Goal: Task Accomplishment & Management: Complete application form

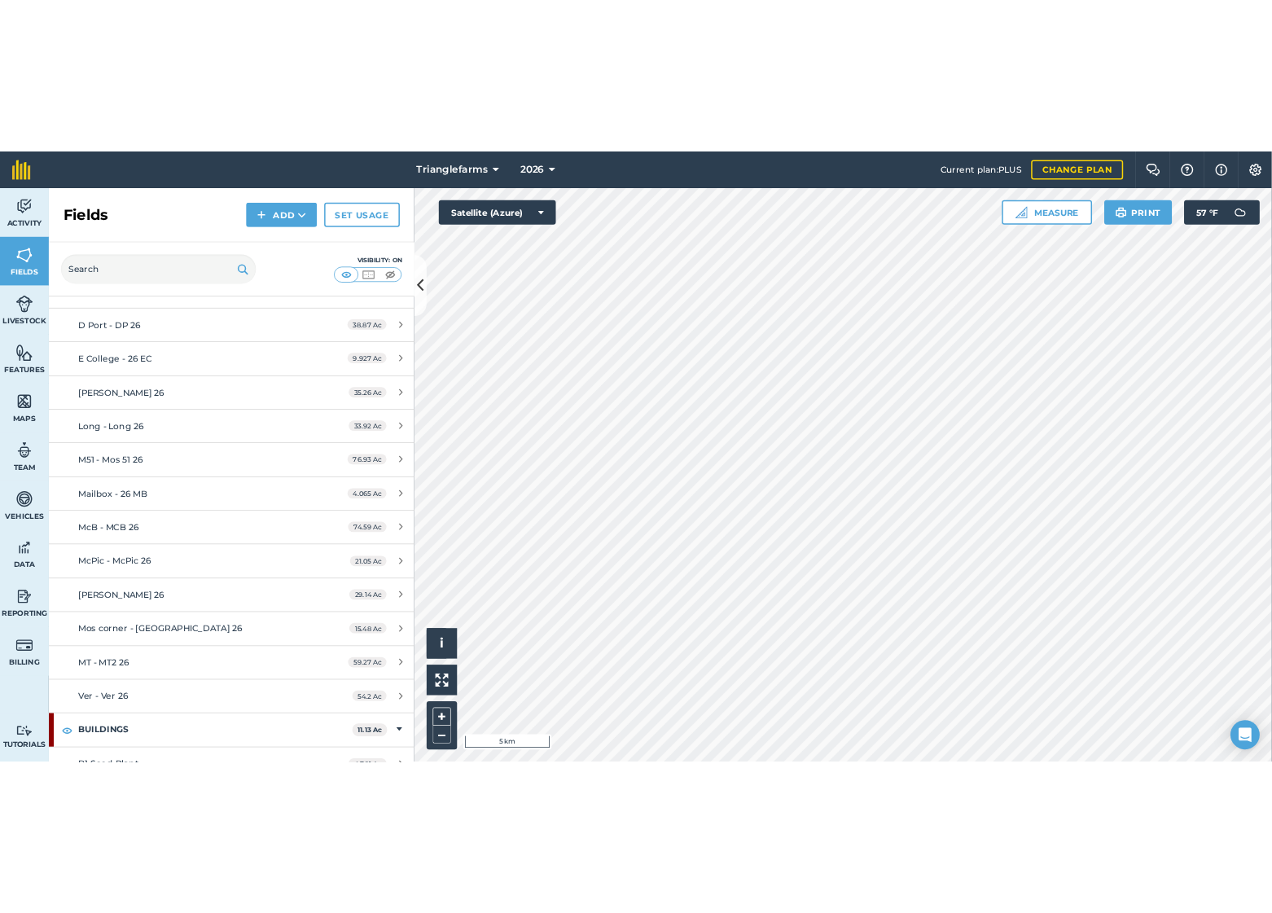
scroll to position [296, 0]
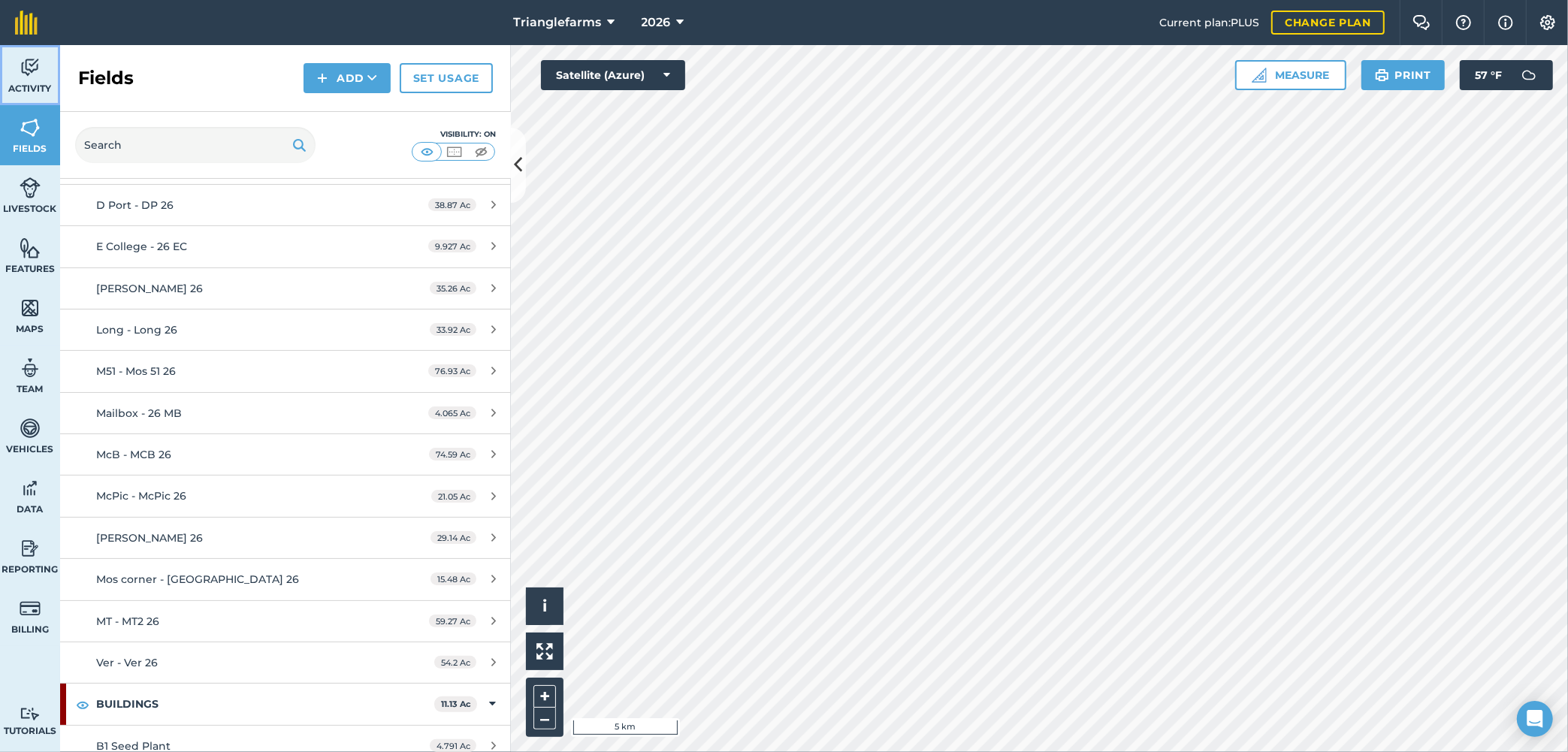
click at [23, 76] on img at bounding box center [30, 67] width 21 height 22
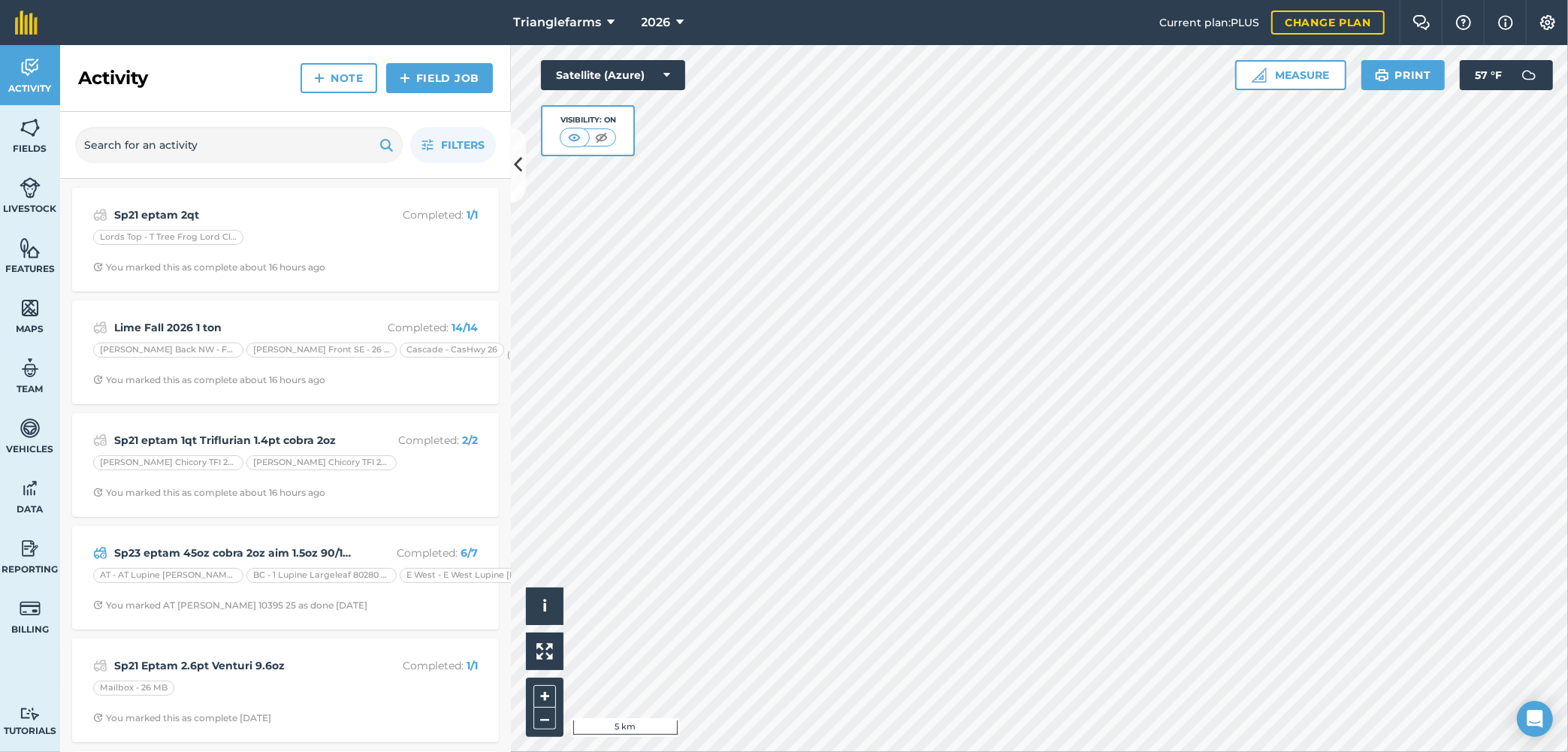
click at [245, 90] on div "Activity Note Field Job" at bounding box center [285, 78] width 451 height 66
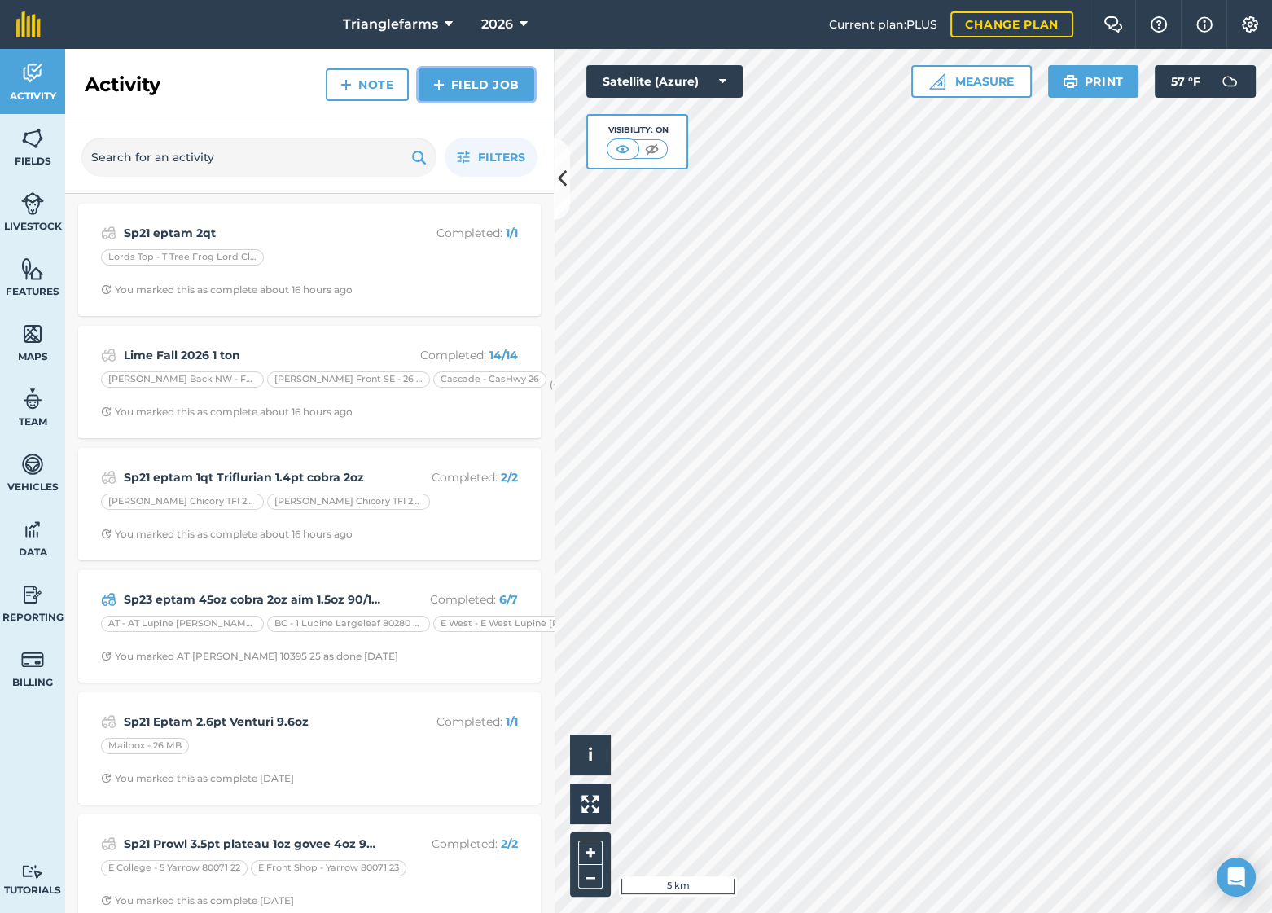
click at [480, 75] on link "Field Job" at bounding box center [477, 84] width 116 height 33
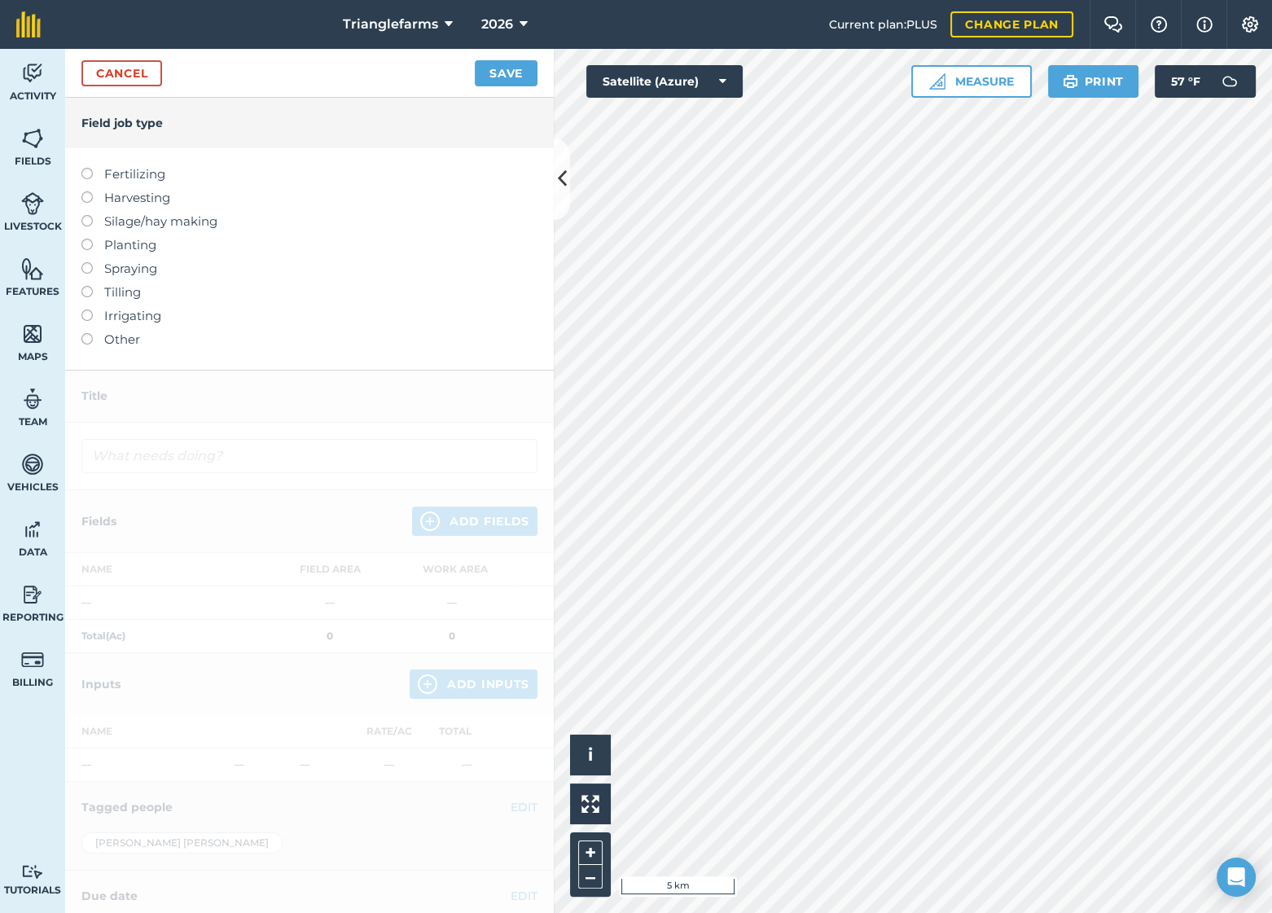
click at [86, 168] on label at bounding box center [92, 168] width 23 height 0
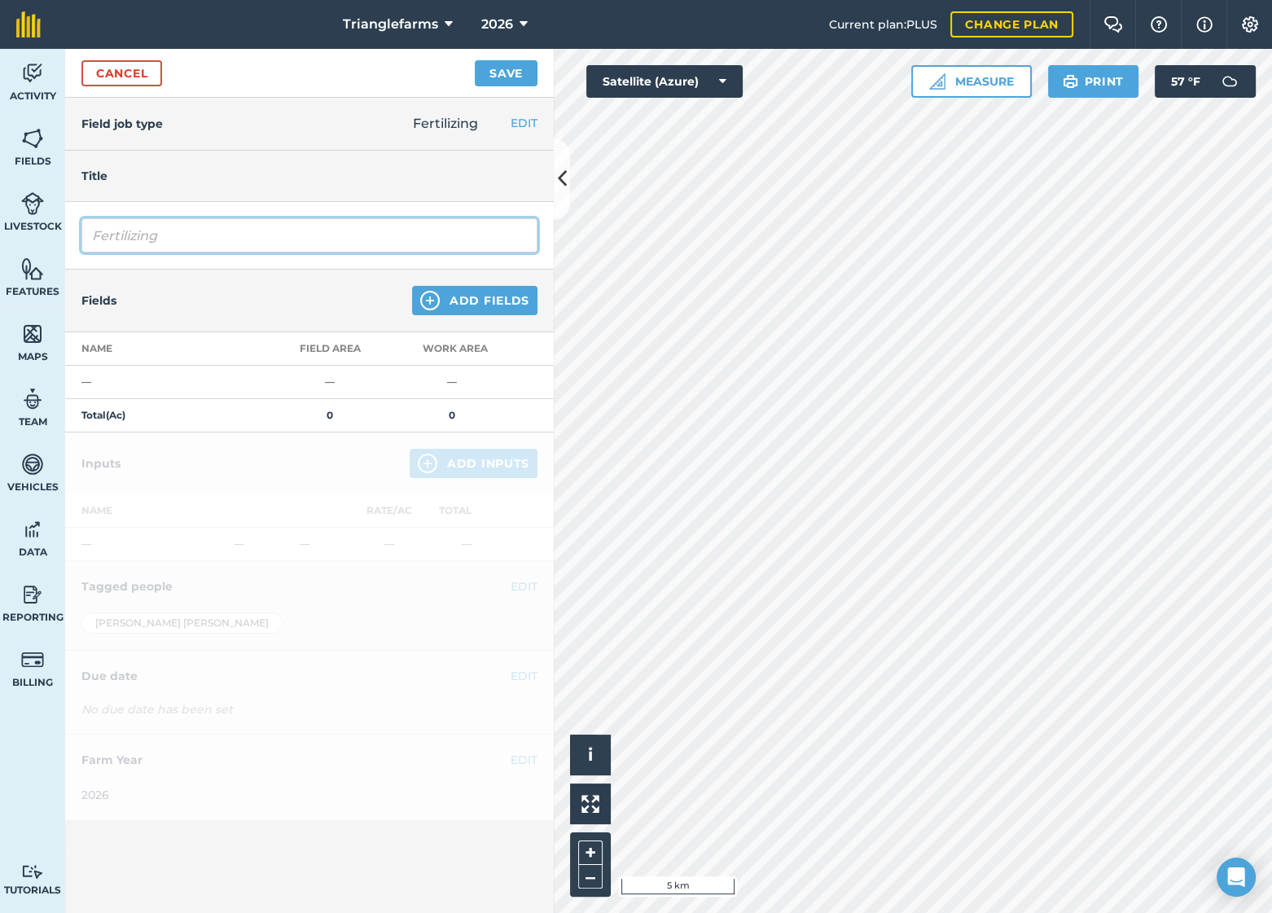
click at [161, 239] on input "Fertilizing" at bounding box center [309, 235] width 456 height 34
click at [160, 239] on input "Fertilizing" at bounding box center [309, 235] width 456 height 34
type input "Li"
click at [106, 65] on link "Cancel" at bounding box center [121, 73] width 81 height 26
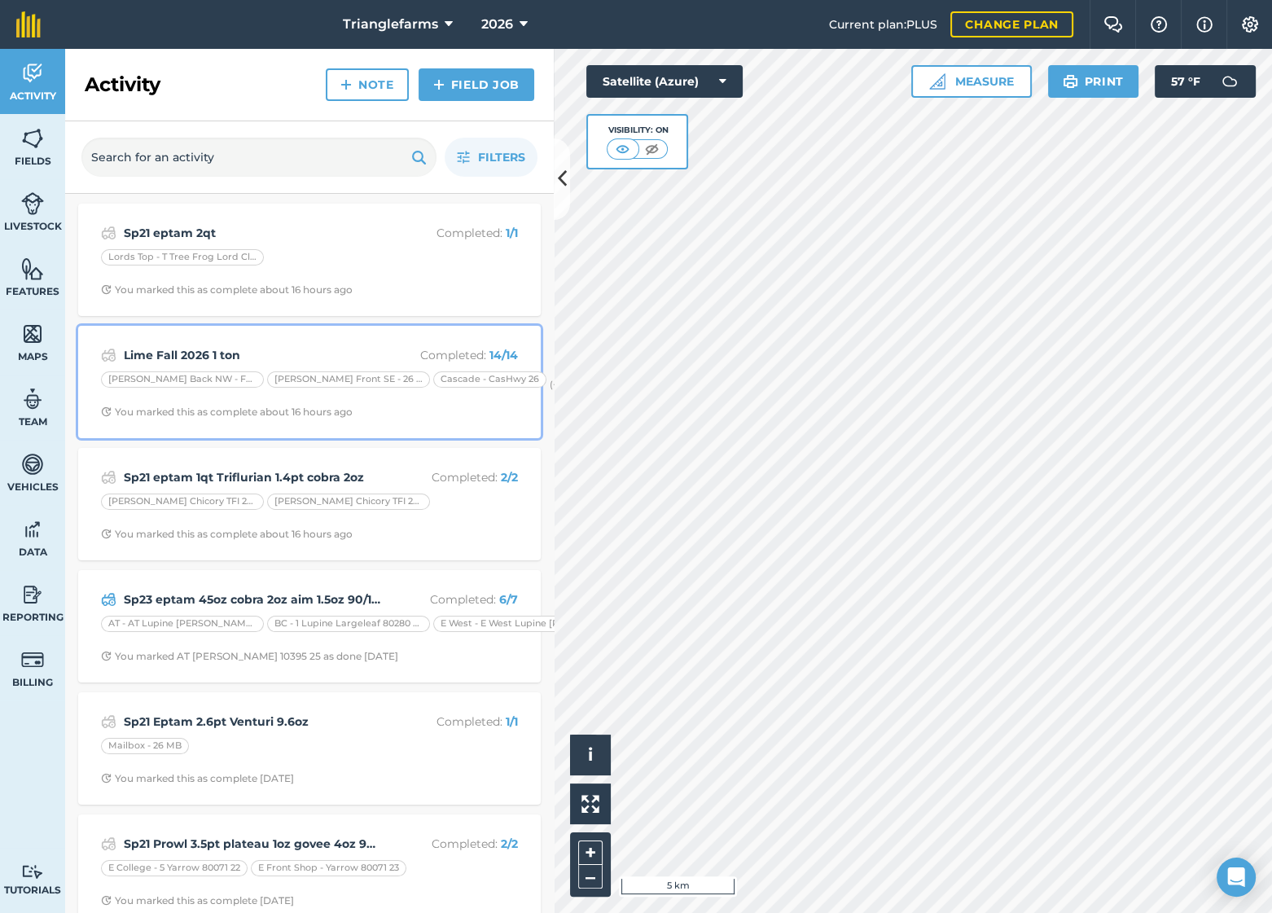
click at [236, 342] on div "Lime Fall 2026 1 ton Completed : 14 / 14 [PERSON_NAME] Back NW - Fallow [PERSON…" at bounding box center [309, 381] width 443 height 93
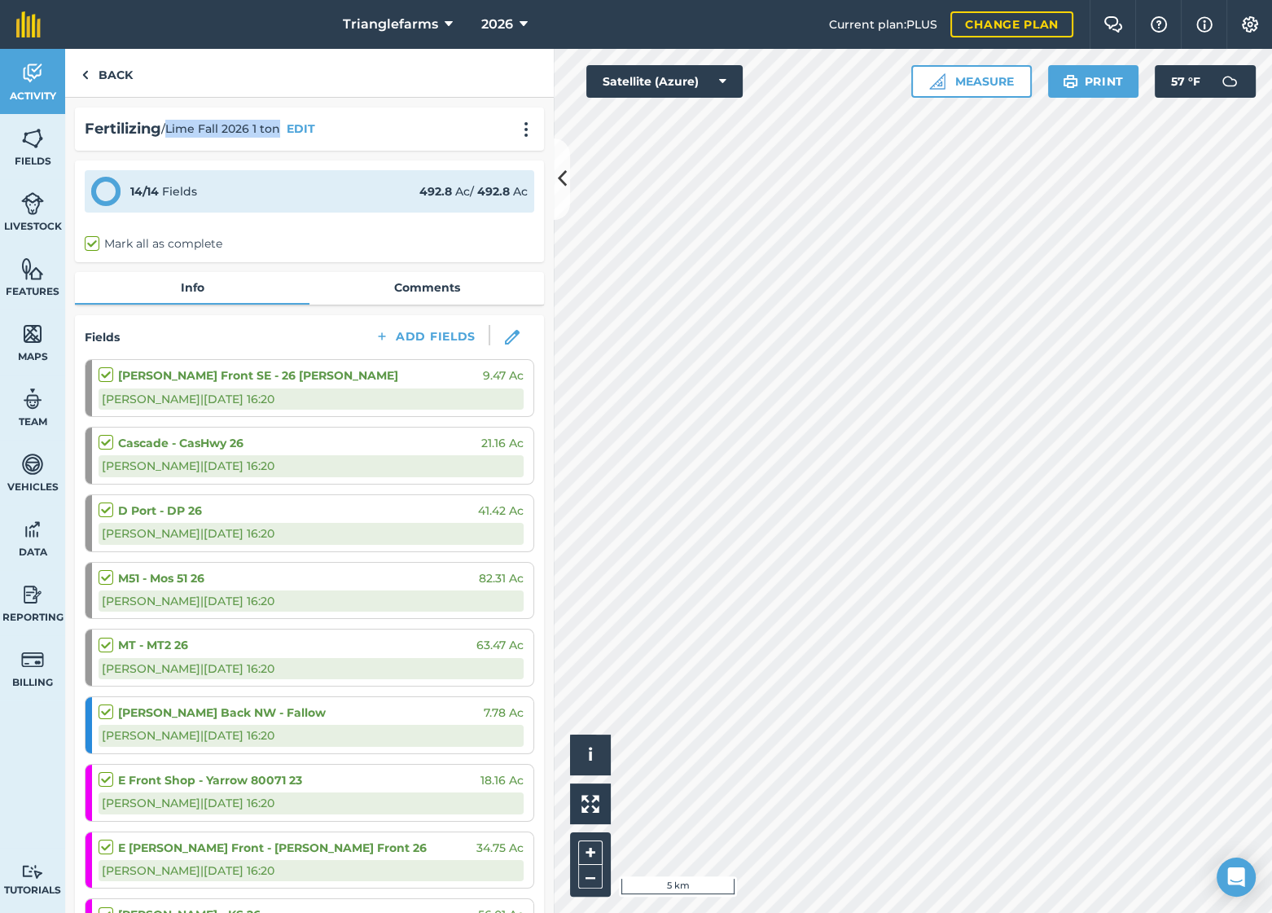
drag, startPoint x: 280, startPoint y: 129, endPoint x: 170, endPoint y: 130, distance: 109.9
click at [170, 130] on span "/ Lime Fall 2026 1 ton" at bounding box center [220, 129] width 119 height 18
copy span "Lime Fall 2026 1 ton"
click at [120, 73] on link "Back" at bounding box center [107, 73] width 84 height 48
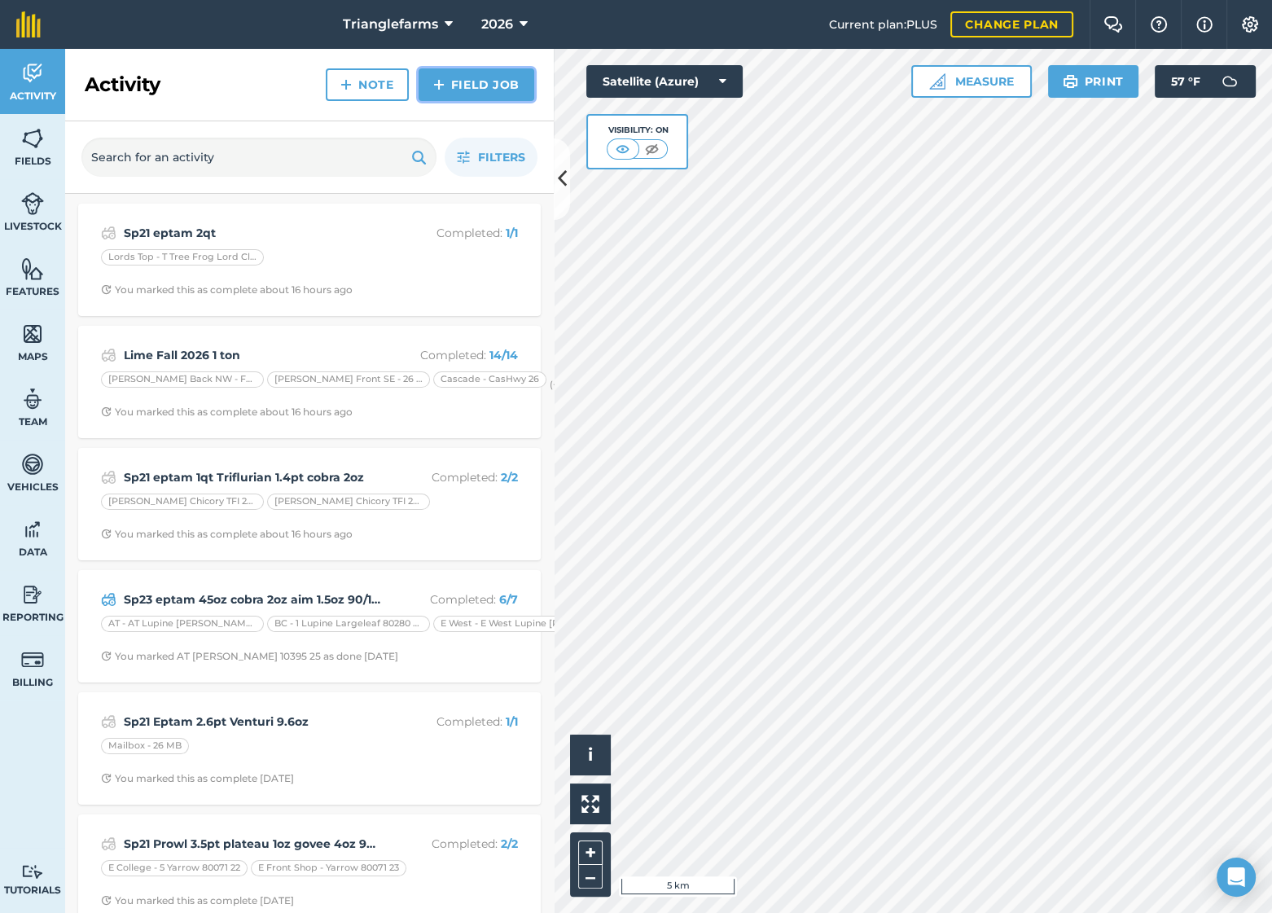
click at [495, 78] on link "Field Job" at bounding box center [477, 84] width 116 height 33
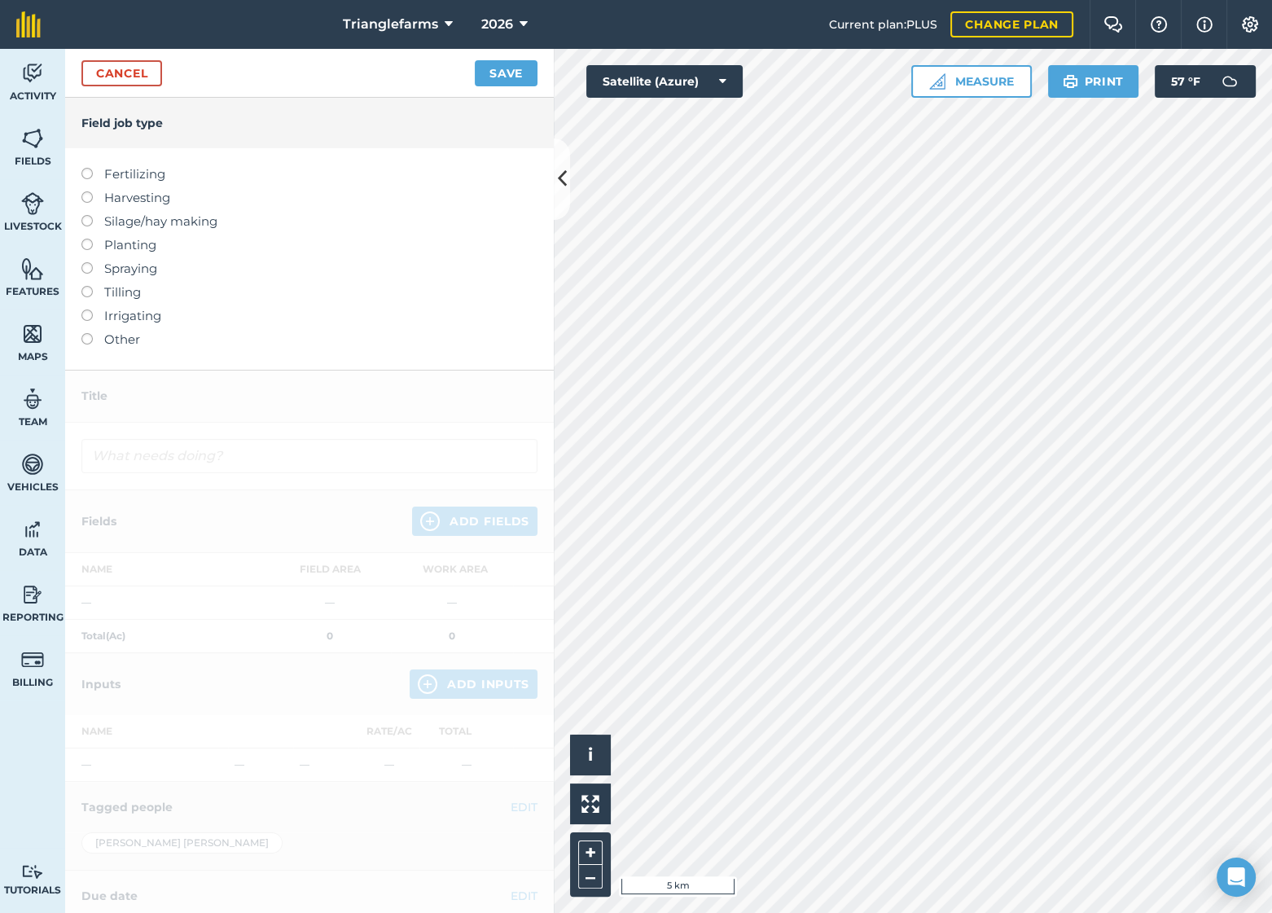
click at [102, 176] on label "Fertilizing" at bounding box center [309, 174] width 456 height 20
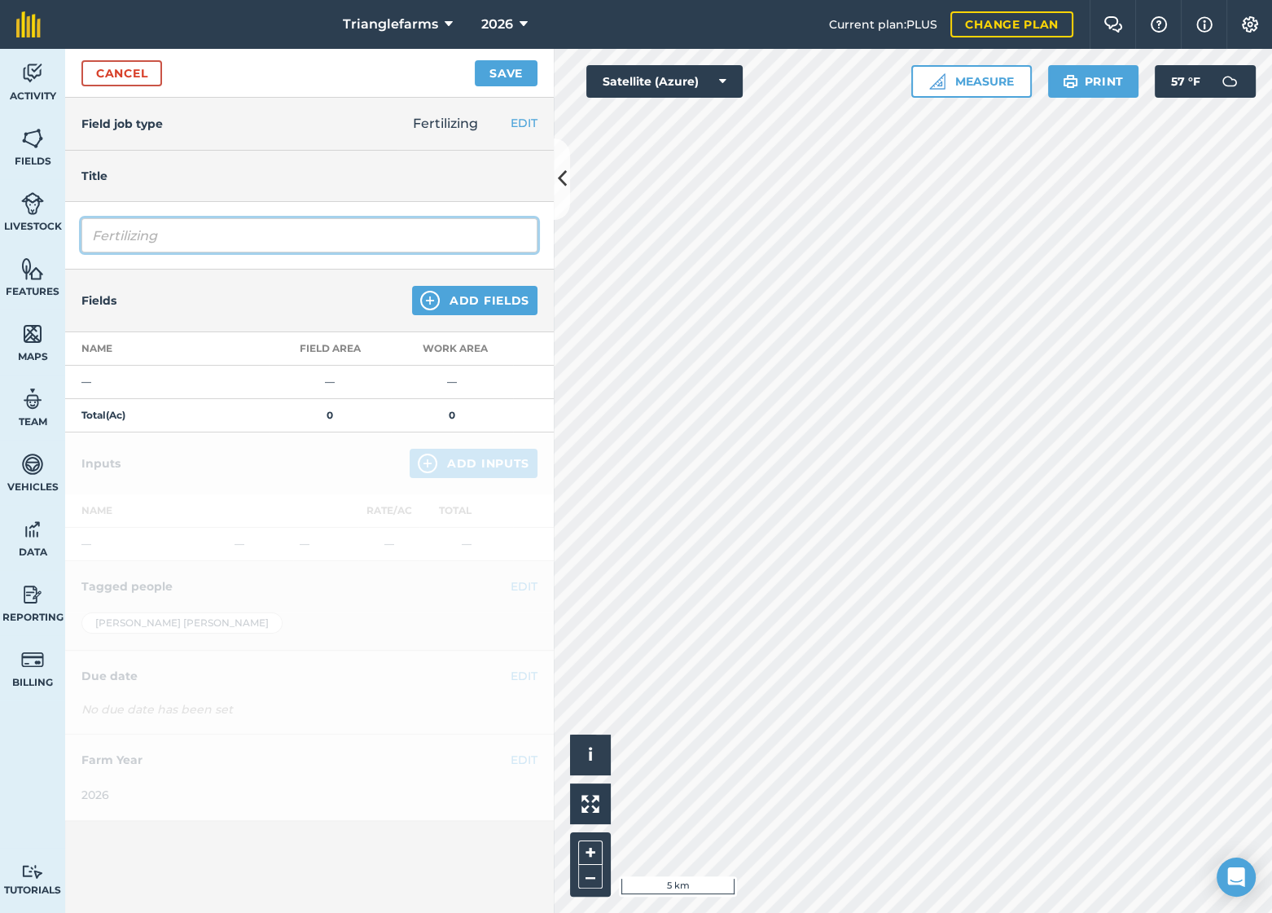
click at [195, 235] on input "Fertilizing" at bounding box center [309, 235] width 456 height 34
paste input "Lime Fall 2026 1 ton"
type input "Lime Fall 2026 2 ton"
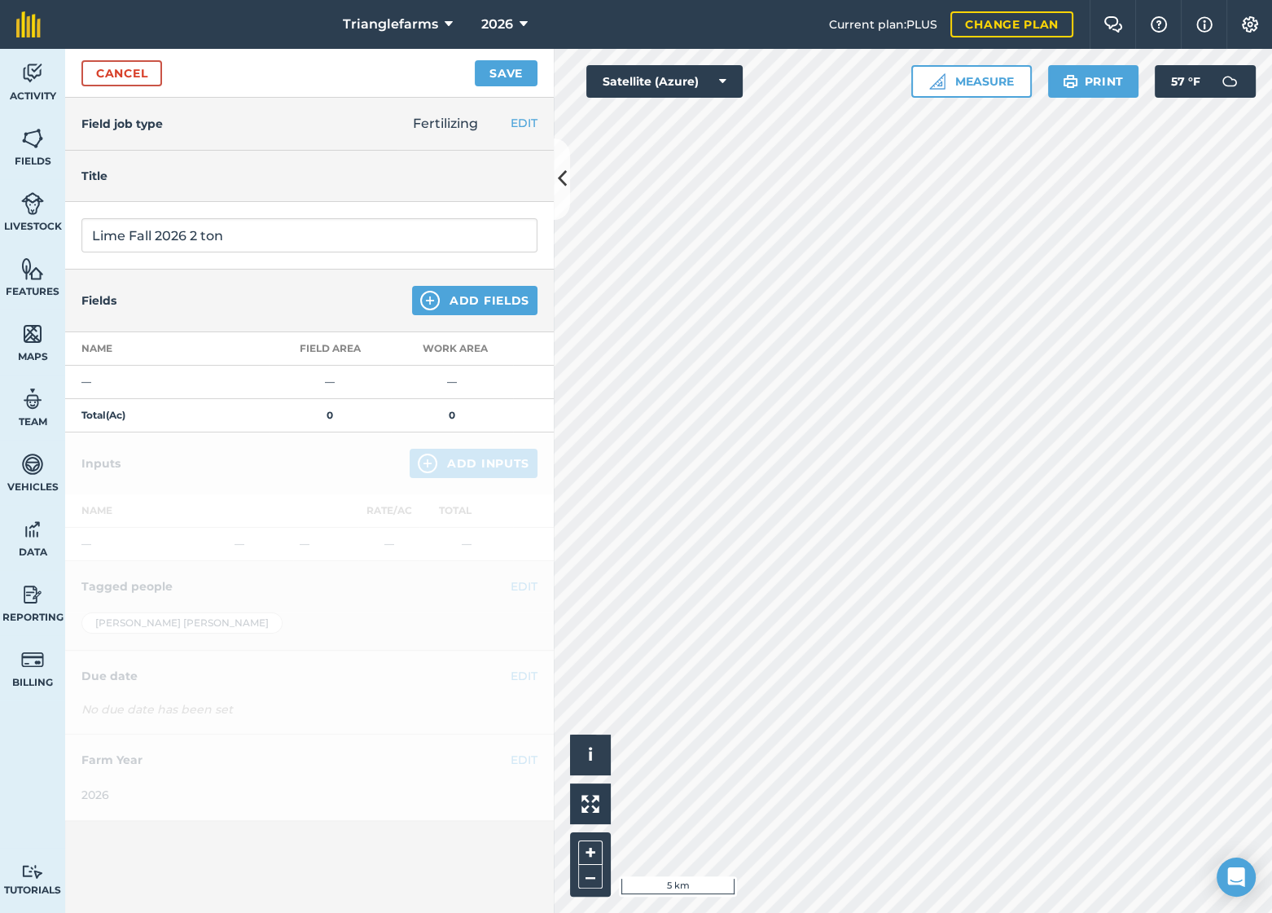
click at [294, 280] on div "Fields Add Fields" at bounding box center [309, 301] width 489 height 63
click at [441, 296] on button "Add Fields" at bounding box center [474, 300] width 125 height 29
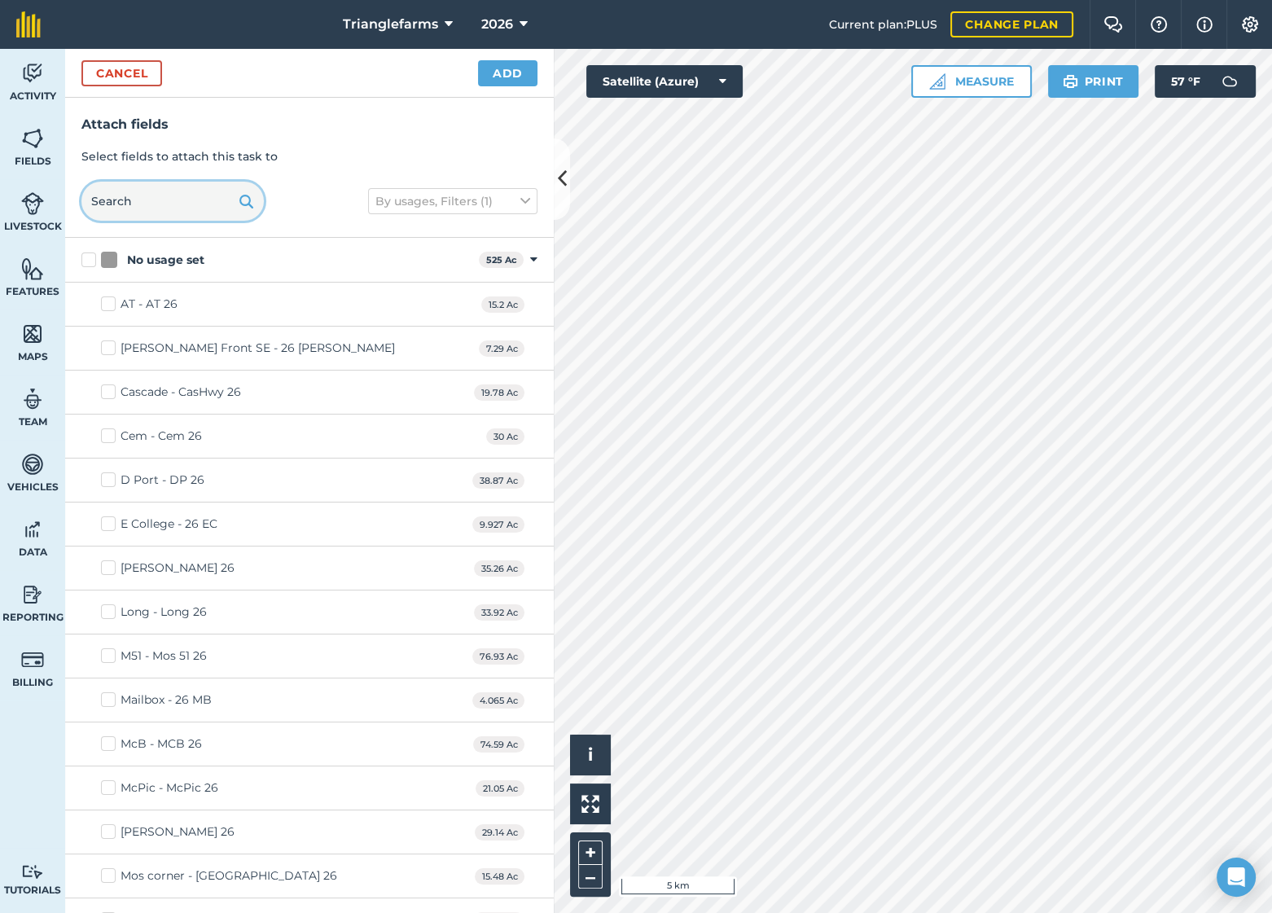
click at [155, 195] on input "text" at bounding box center [172, 201] width 182 height 39
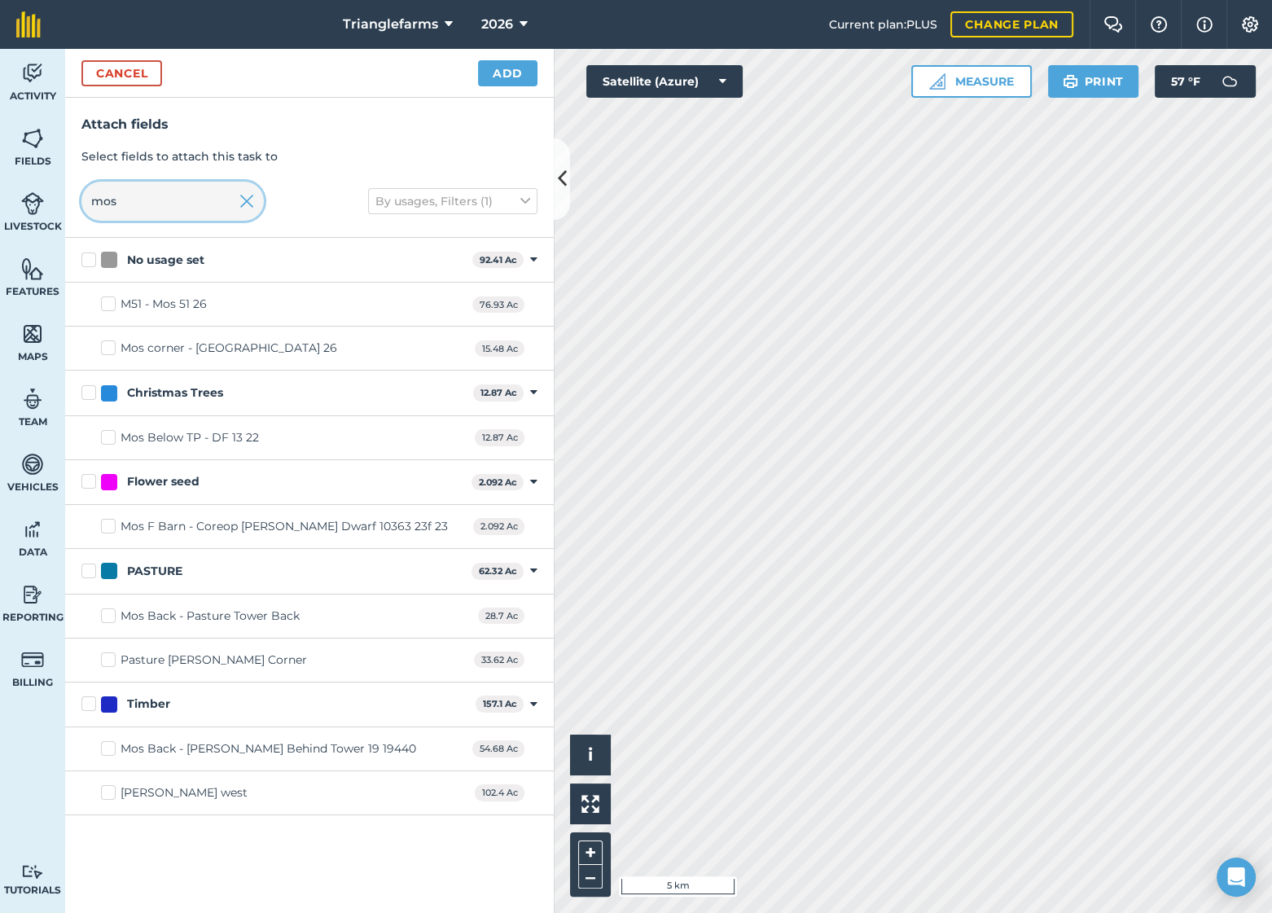
type input "mos"
click at [108, 351] on label "Mos corner - [GEOGRAPHIC_DATA] 26" at bounding box center [219, 348] width 236 height 17
click at [108, 350] on input "Mos corner - [GEOGRAPHIC_DATA] 26" at bounding box center [106, 345] width 11 height 11
checkbox input "true"
click at [131, 201] on input "mos" at bounding box center [172, 201] width 182 height 39
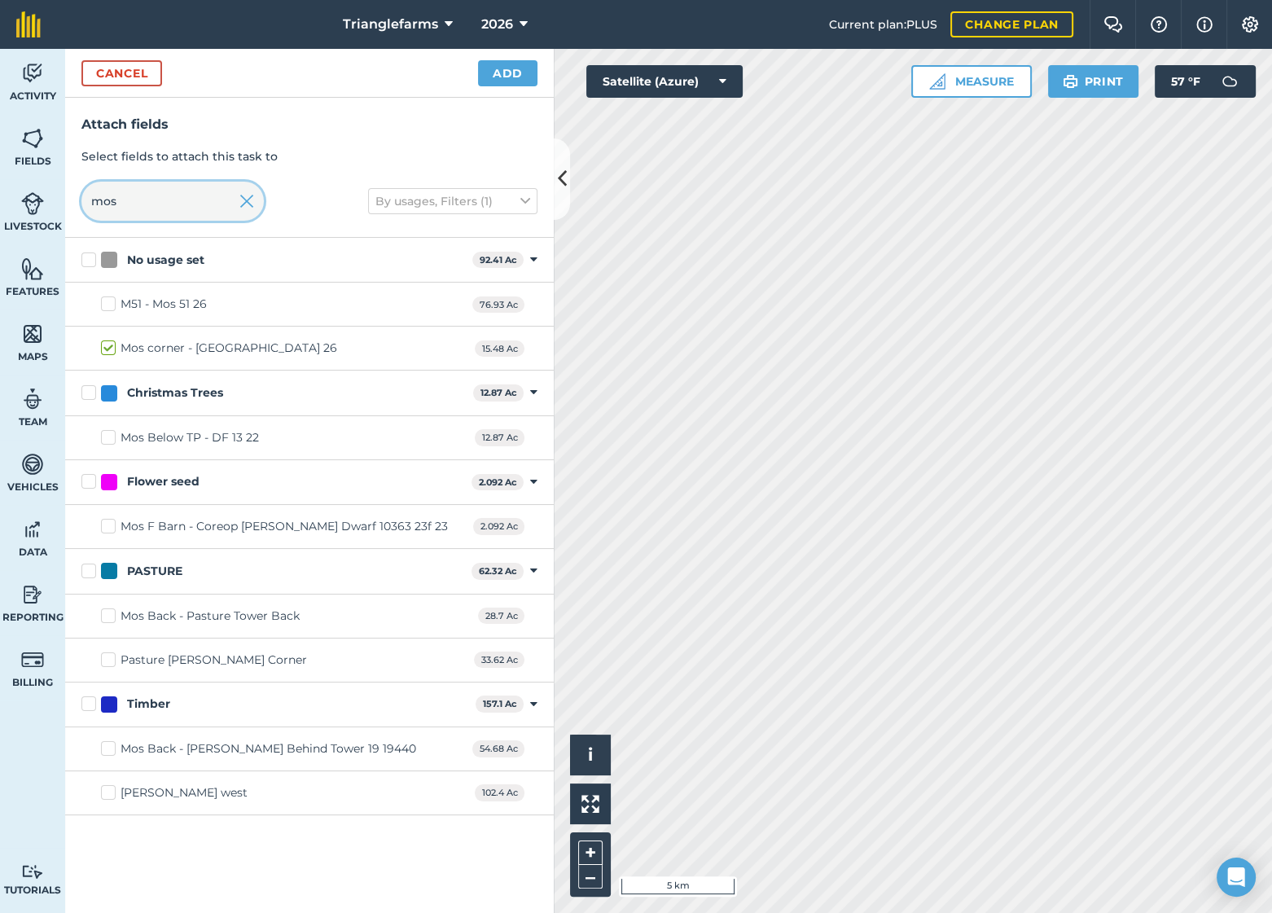
click at [131, 201] on input "mos" at bounding box center [172, 201] width 182 height 39
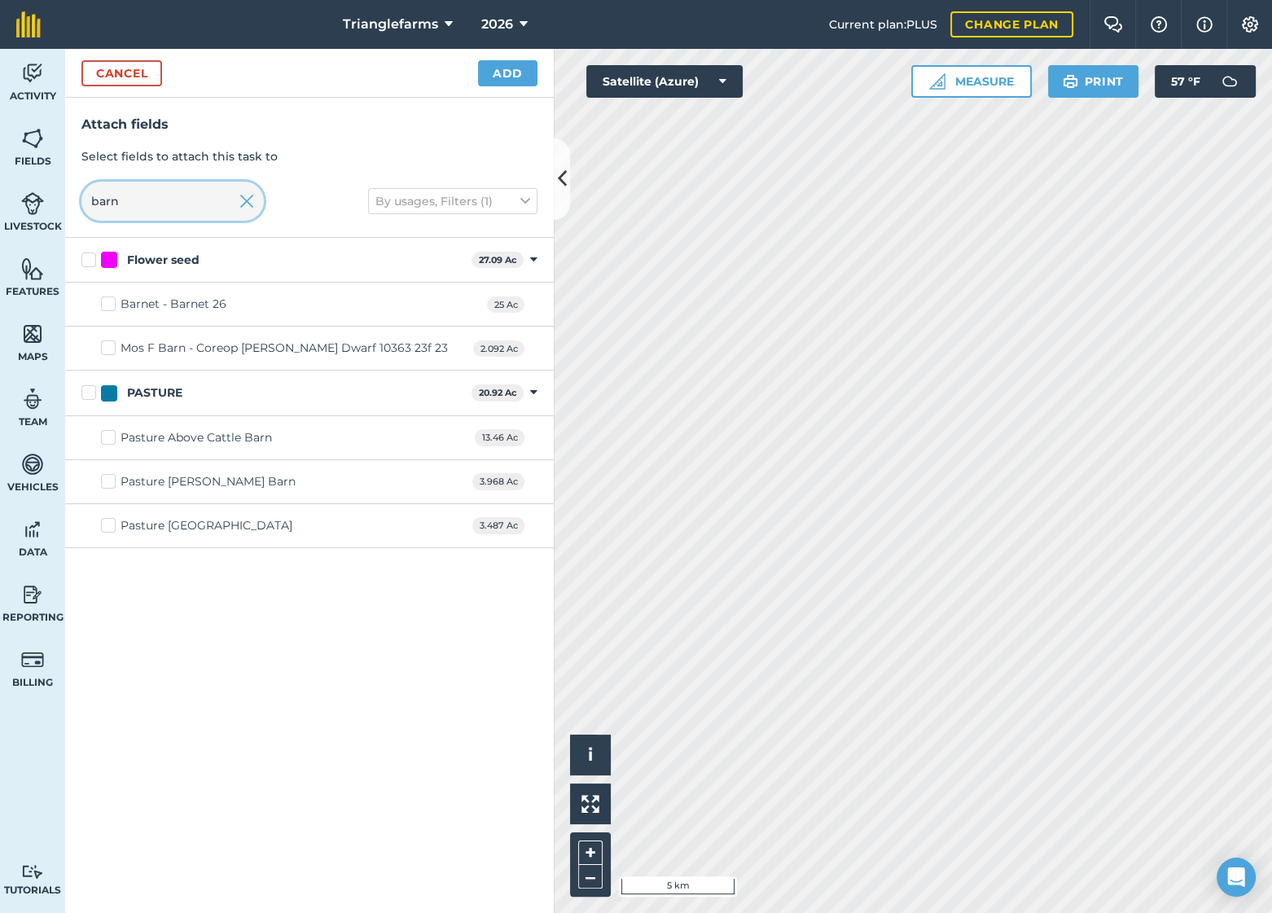
type input "barn"
click at [107, 302] on label "Barnet - Barnet 26" at bounding box center [163, 304] width 125 height 17
click at [107, 302] on input "Barnet - Barnet 26" at bounding box center [106, 301] width 11 height 11
checkbox input "true"
click at [164, 208] on input "barn" at bounding box center [172, 201] width 182 height 39
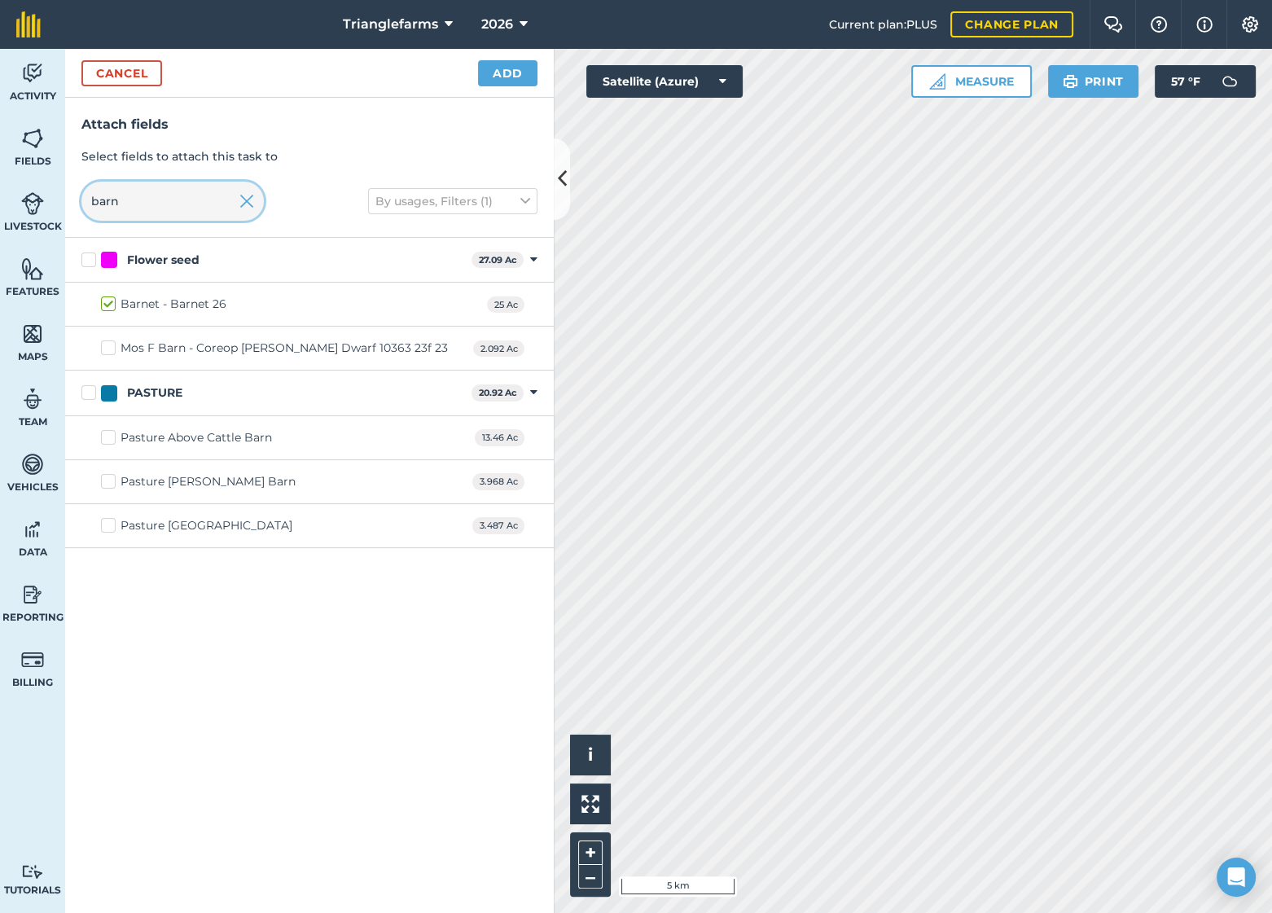
click at [164, 208] on input "barn" at bounding box center [172, 201] width 182 height 39
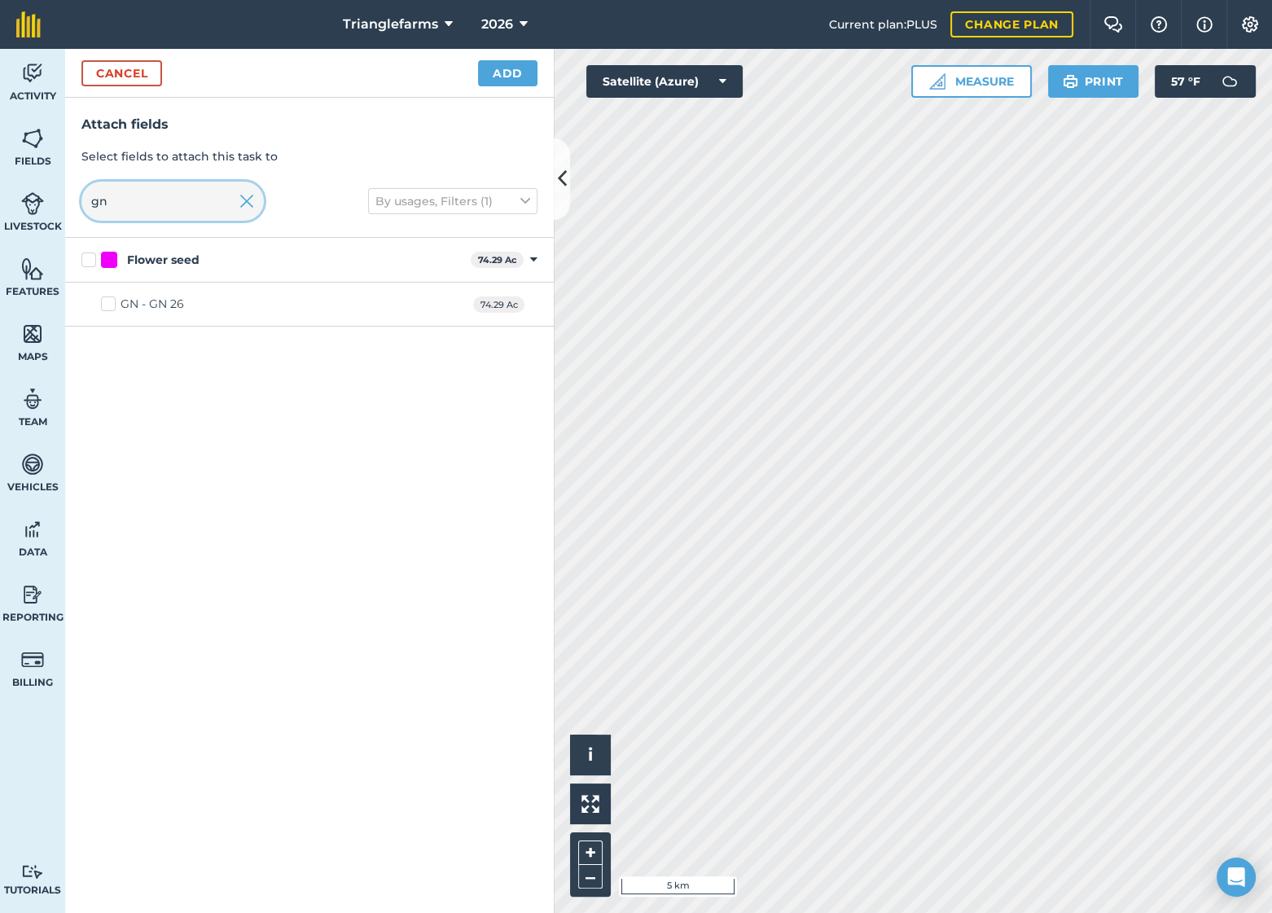
type input "gn"
click at [109, 312] on label "GN - GN 26" at bounding box center [142, 304] width 83 height 17
click at [109, 306] on input "GN - GN 26" at bounding box center [106, 301] width 11 height 11
checkbox input "true"
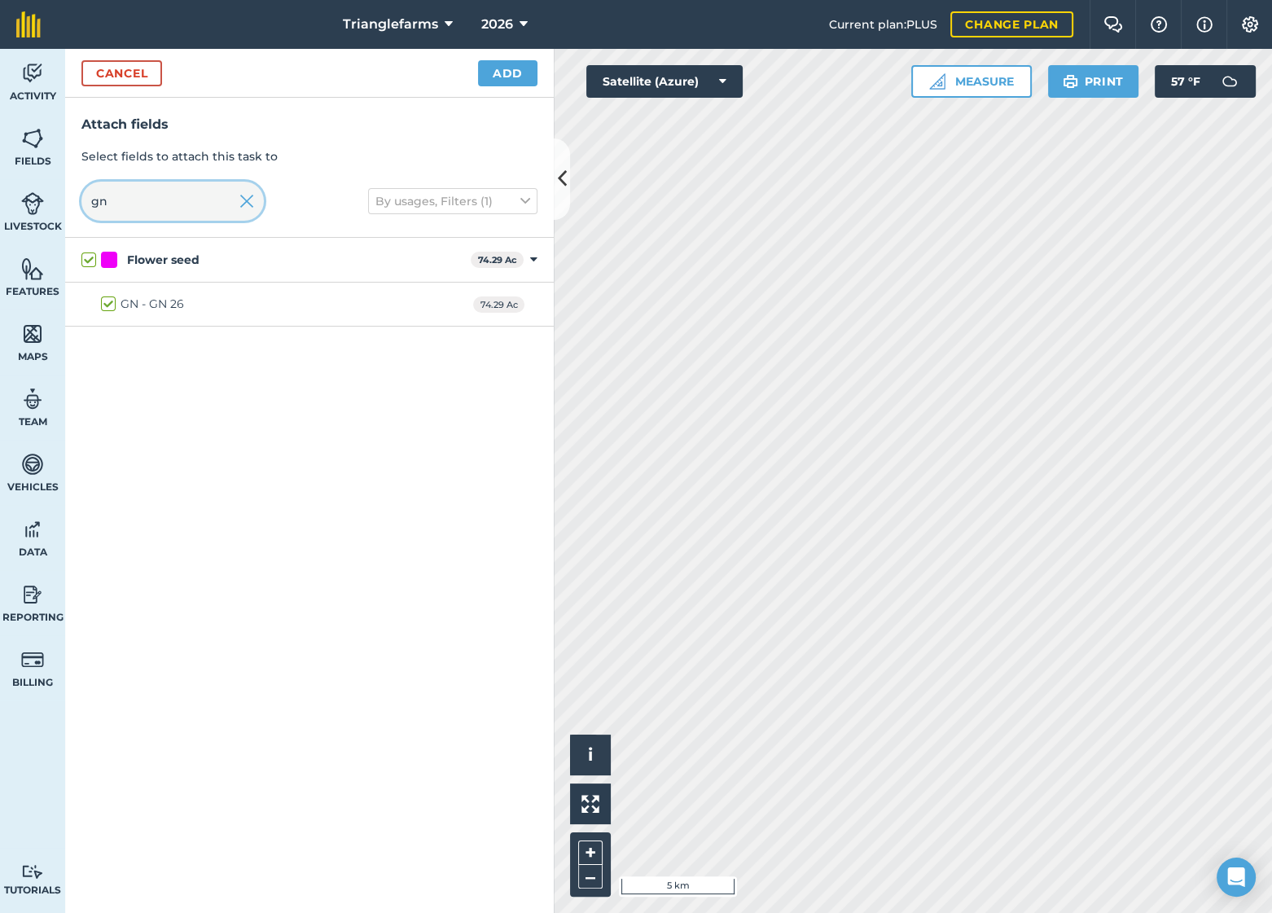
click at [144, 213] on input "gn" at bounding box center [172, 201] width 182 height 39
type input "g"
checkbox input "false"
type input "gw"
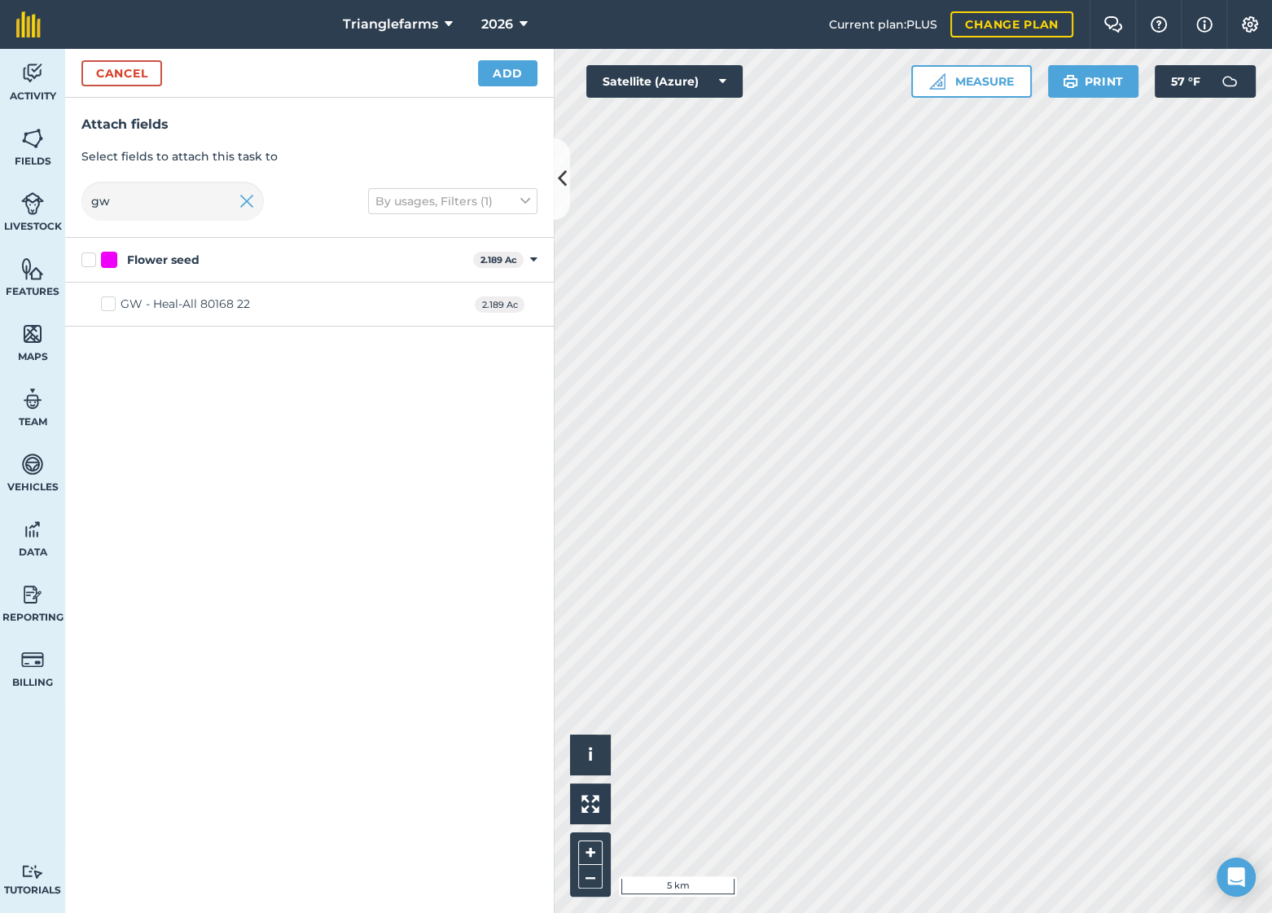
click at [107, 308] on label "GW - Heal-All 80168 22" at bounding box center [175, 304] width 149 height 17
click at [107, 306] on input "GW - Heal-All 80168 22" at bounding box center [106, 301] width 11 height 11
checkbox input "true"
click at [125, 200] on input "gw" at bounding box center [172, 201] width 182 height 39
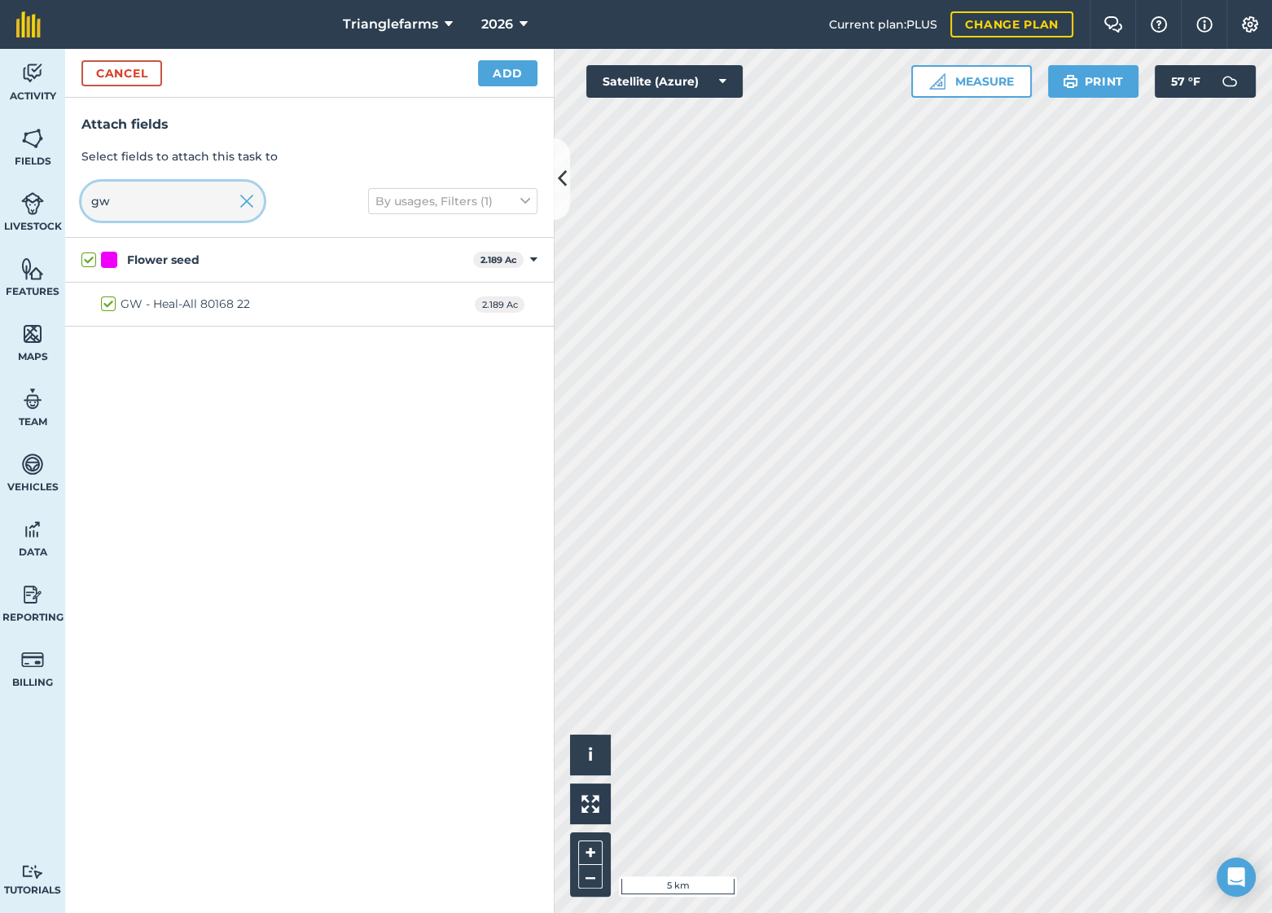
click at [122, 200] on input "gw" at bounding box center [172, 201] width 182 height 39
